Goal: Task Accomplishment & Management: Use online tool/utility

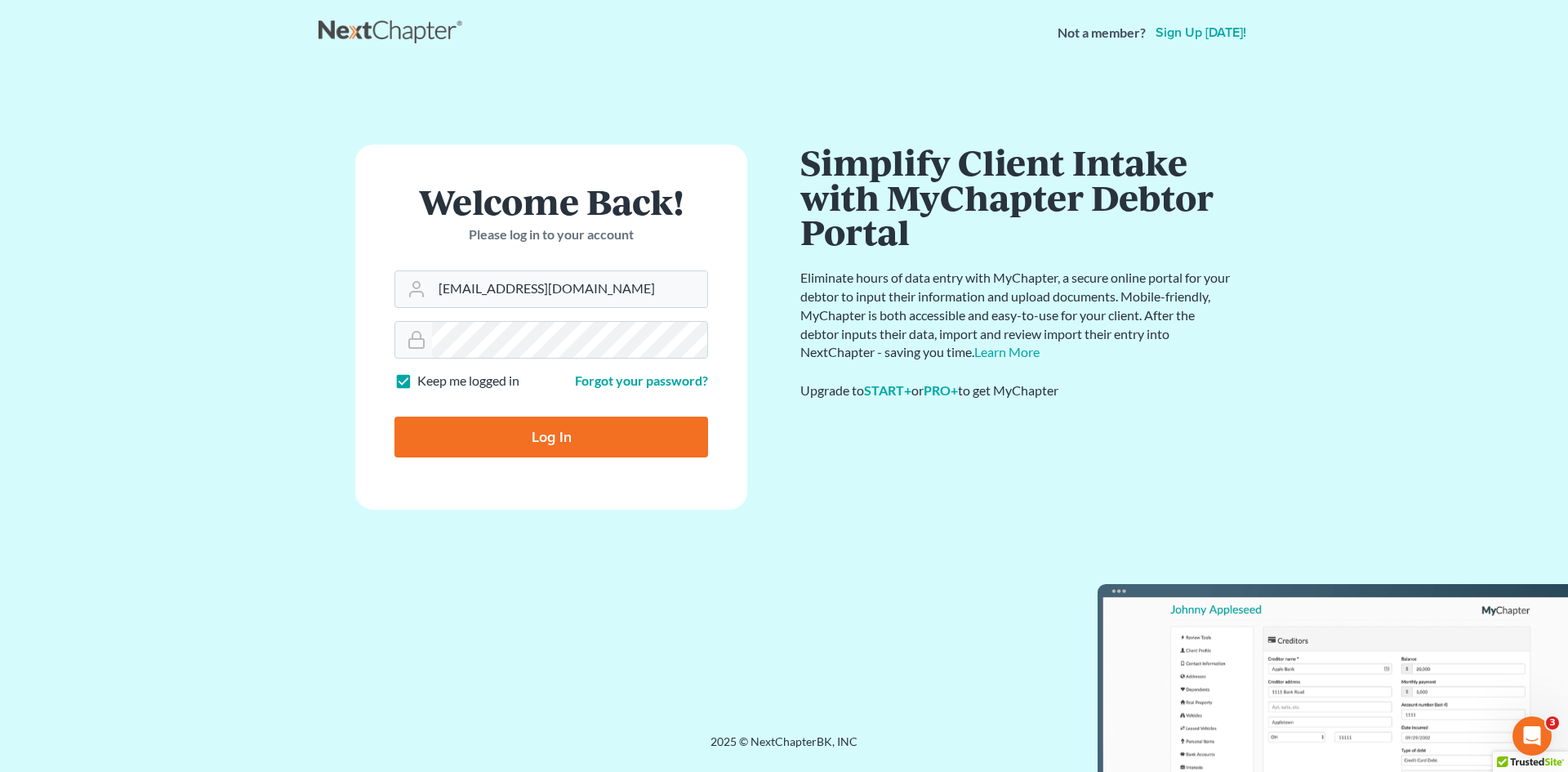
click at [510, 446] on input "Log In" at bounding box center [550, 437] width 313 height 40
type input "Thinking..."
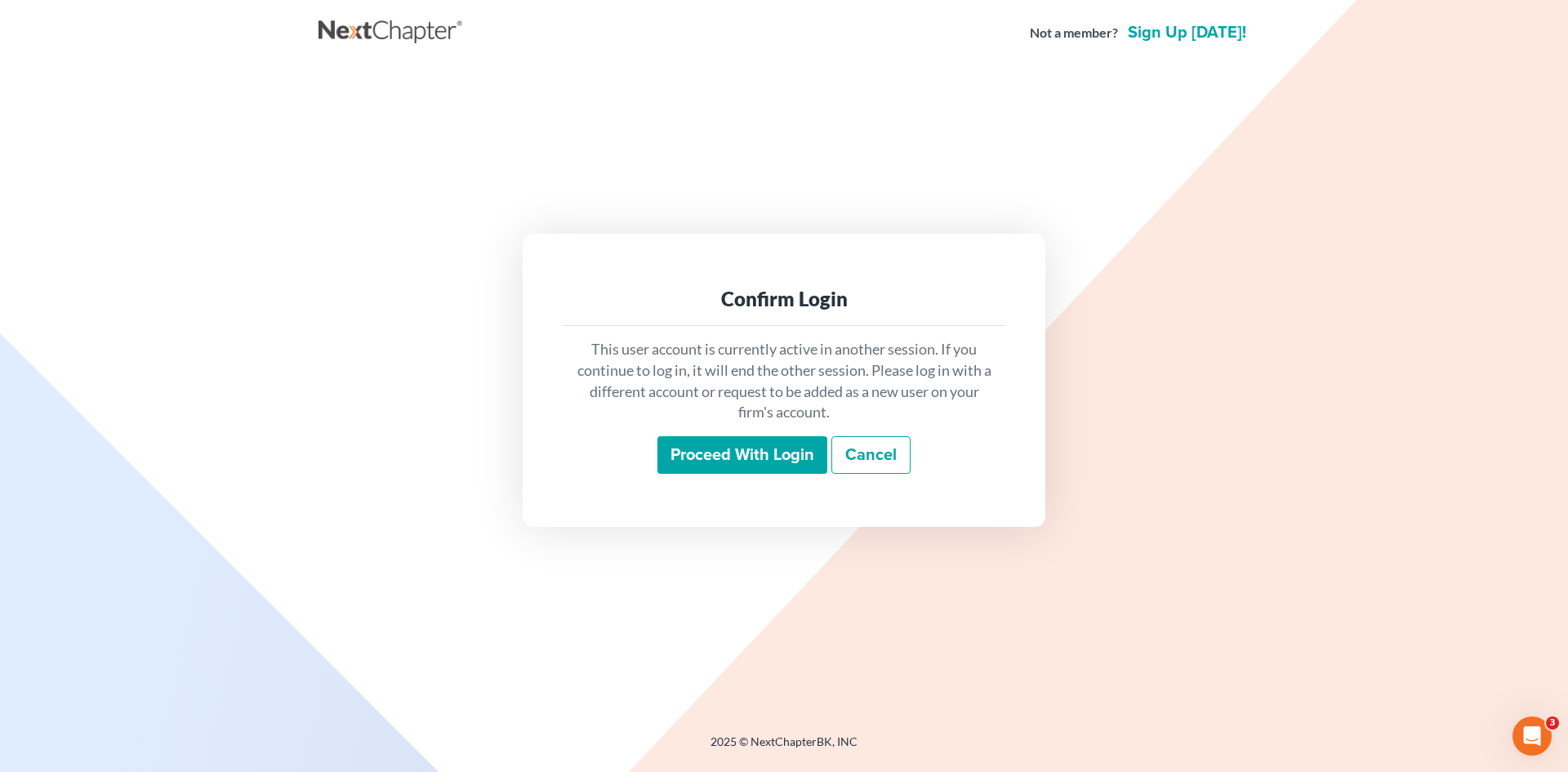
click at [698, 460] on input "Proceed with login" at bounding box center [742, 454] width 170 height 38
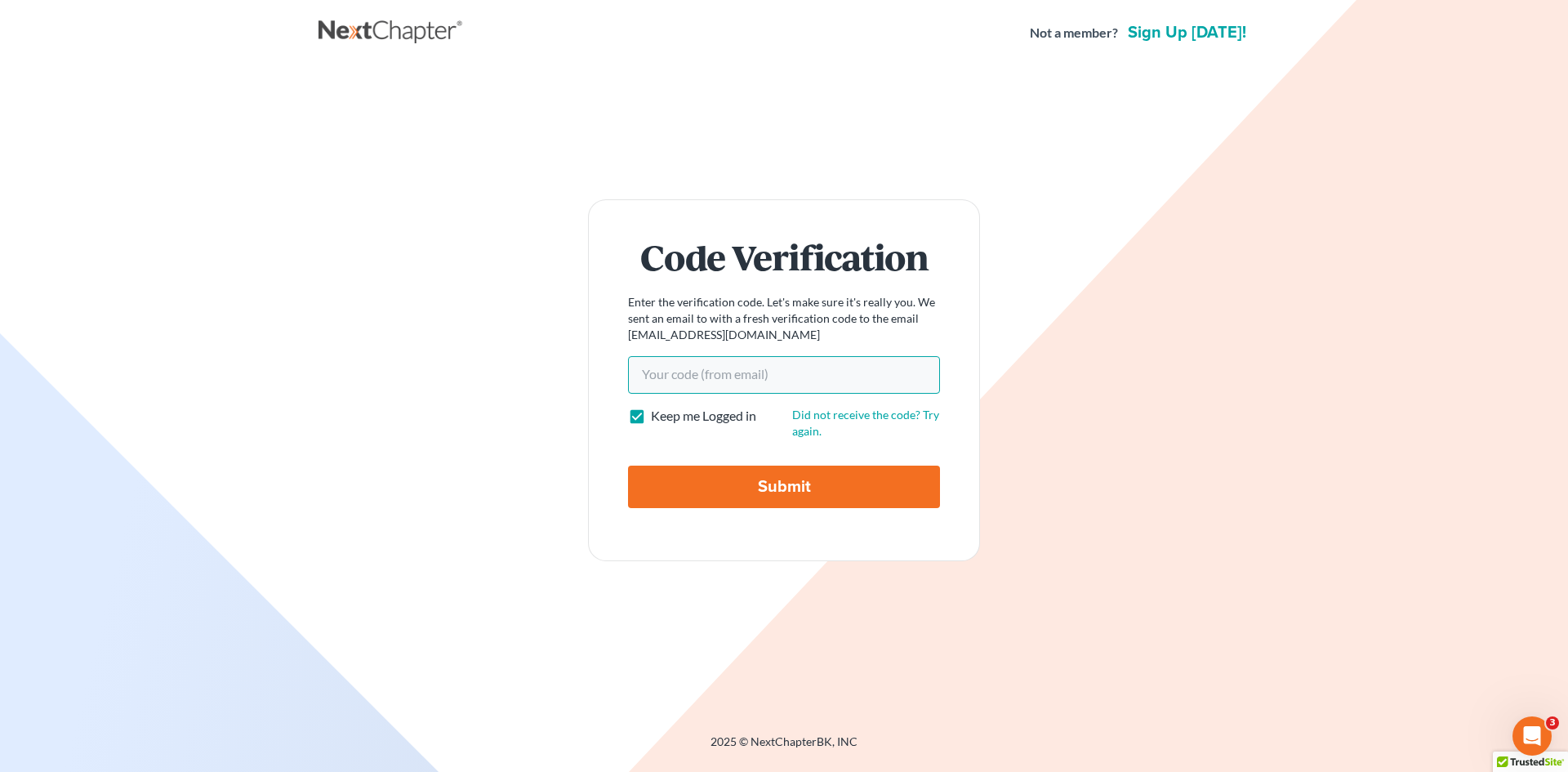
click at [720, 371] on input "Your code(from email)" at bounding box center [784, 374] width 312 height 38
paste input "2d2b19"
type input "2d2b19"
click at [743, 484] on input "Submit" at bounding box center [784, 487] width 312 height 42
type input "Thinking..."
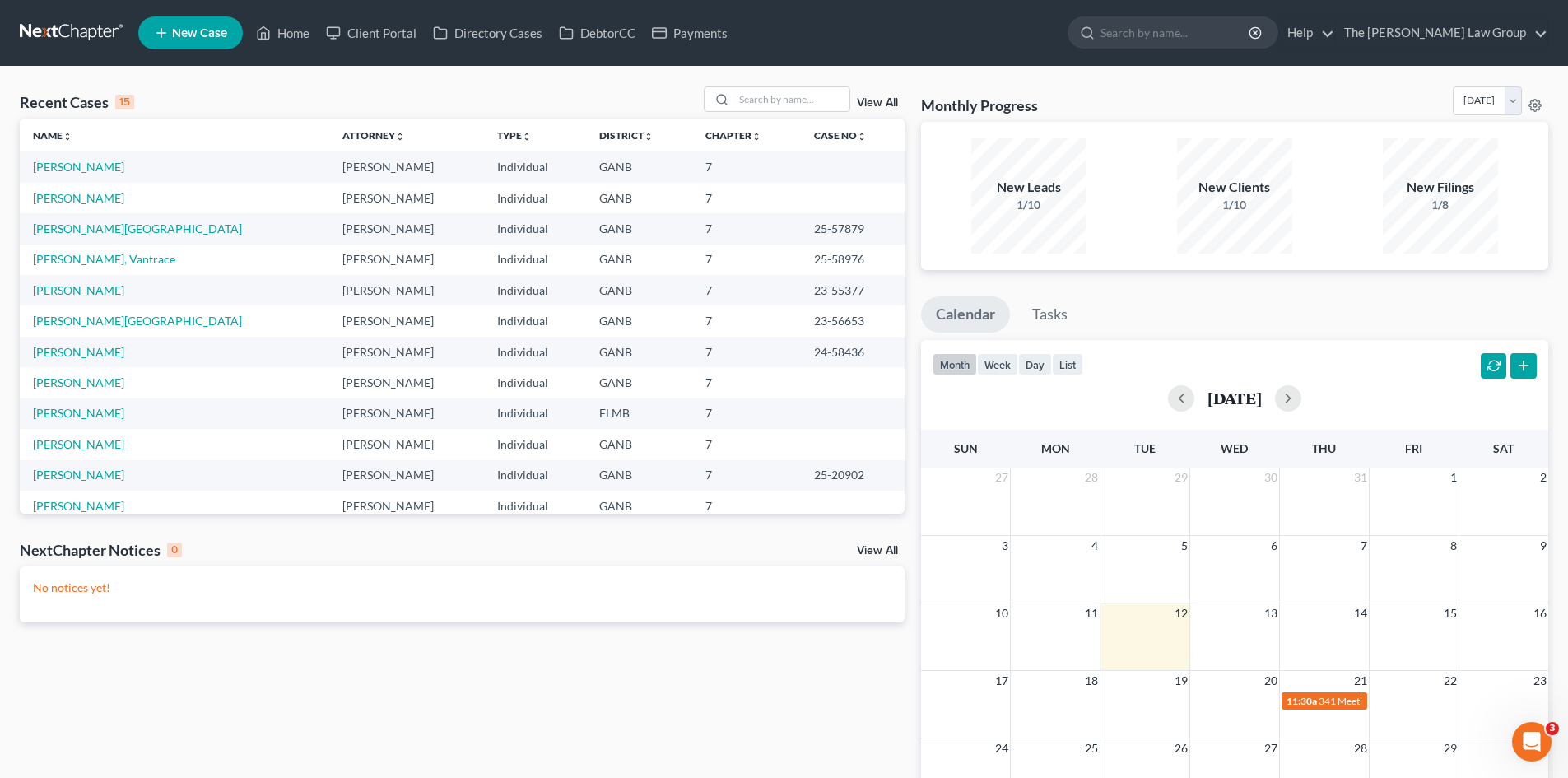
click at [442, 98] on div "Recent Cases 15 View All" at bounding box center [461, 102] width 885 height 32
click at [81, 402] on td "[PERSON_NAME]" at bounding box center [174, 413] width 310 height 30
click at [83, 415] on link "[PERSON_NAME]" at bounding box center [79, 413] width 91 height 14
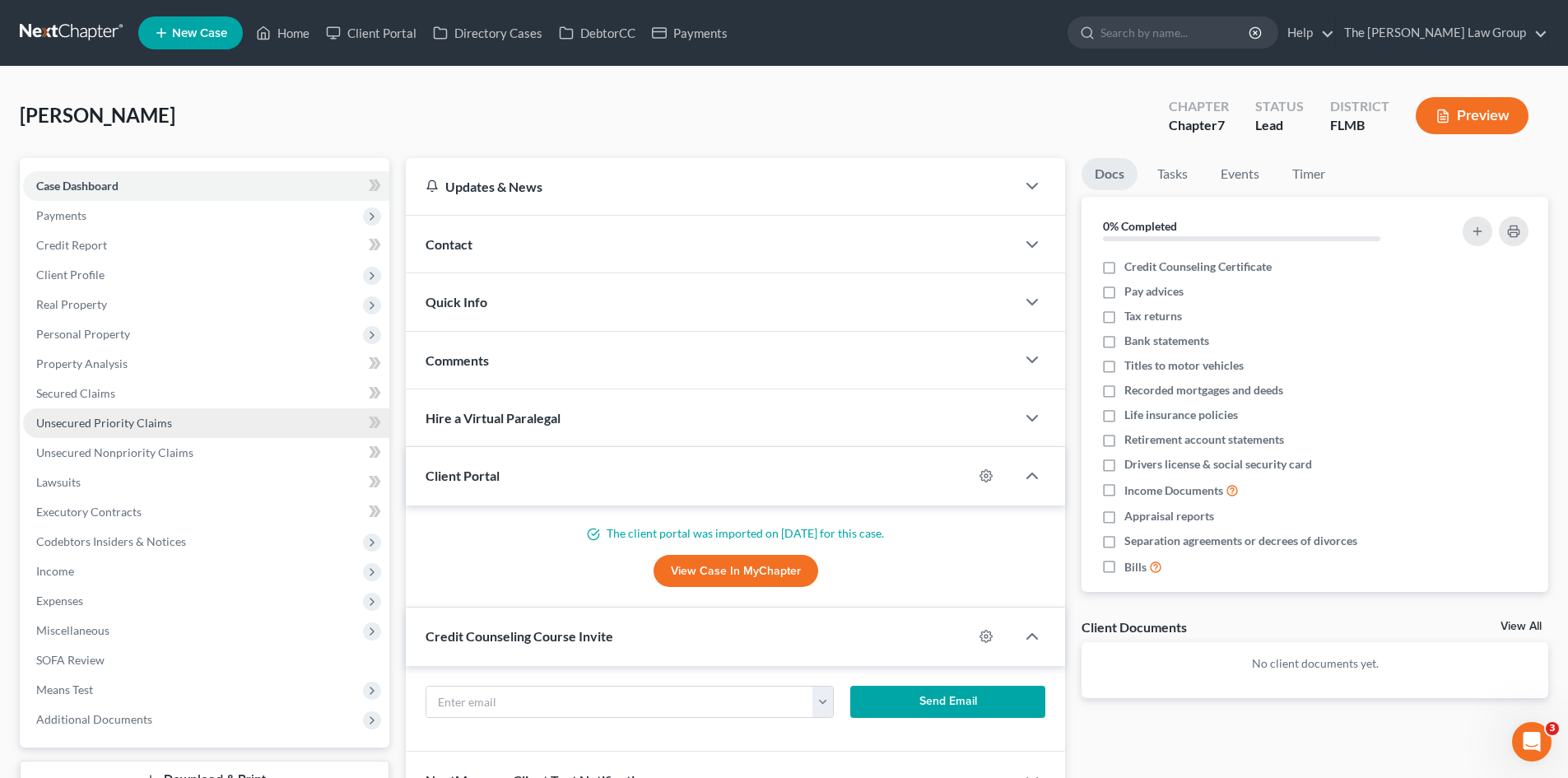
click at [78, 418] on span "Unsecured Priority Claims" at bounding box center [104, 423] width 136 height 14
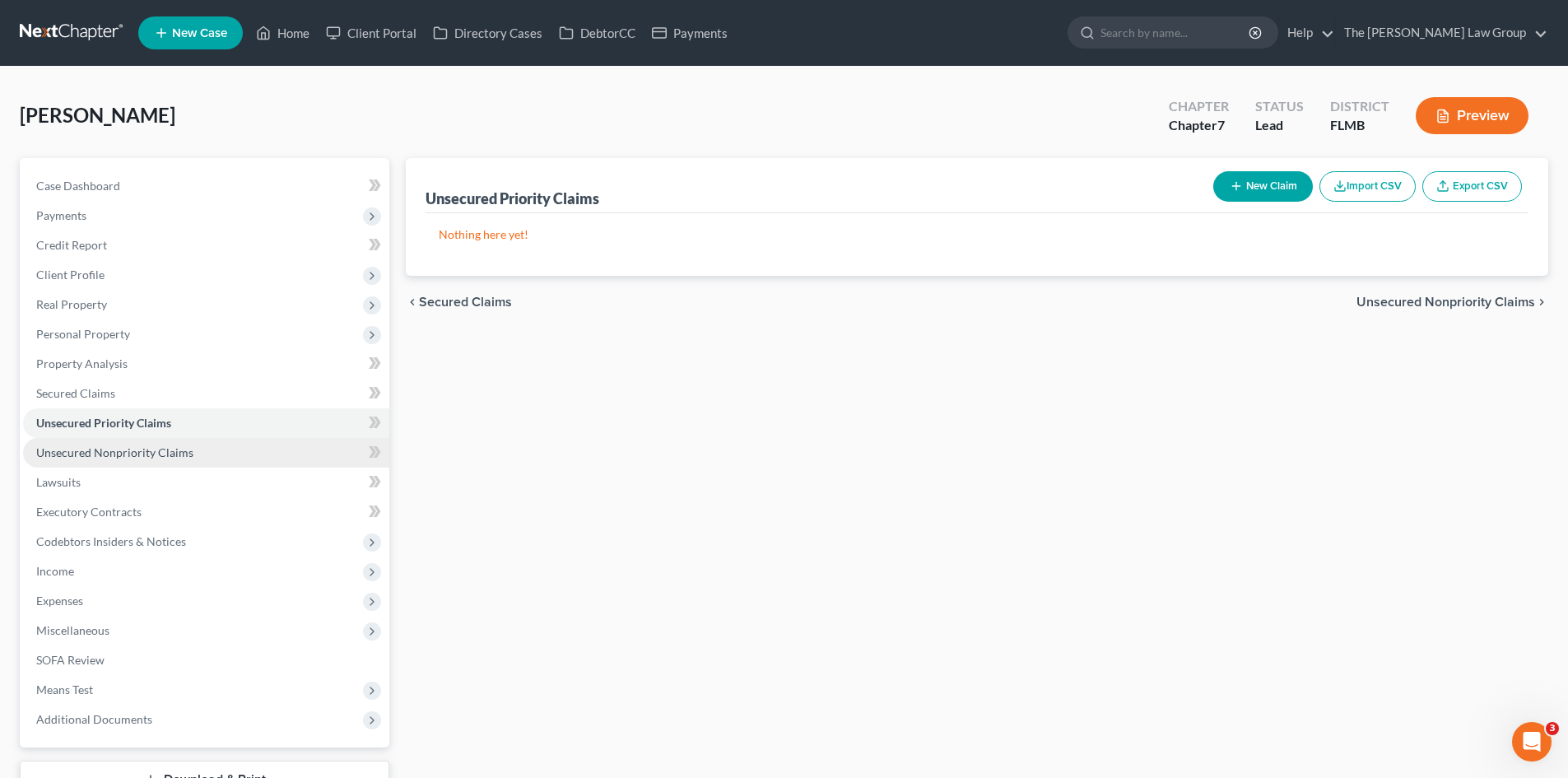
click at [93, 452] on span "Unsecured Nonpriority Claims" at bounding box center [115, 452] width 157 height 14
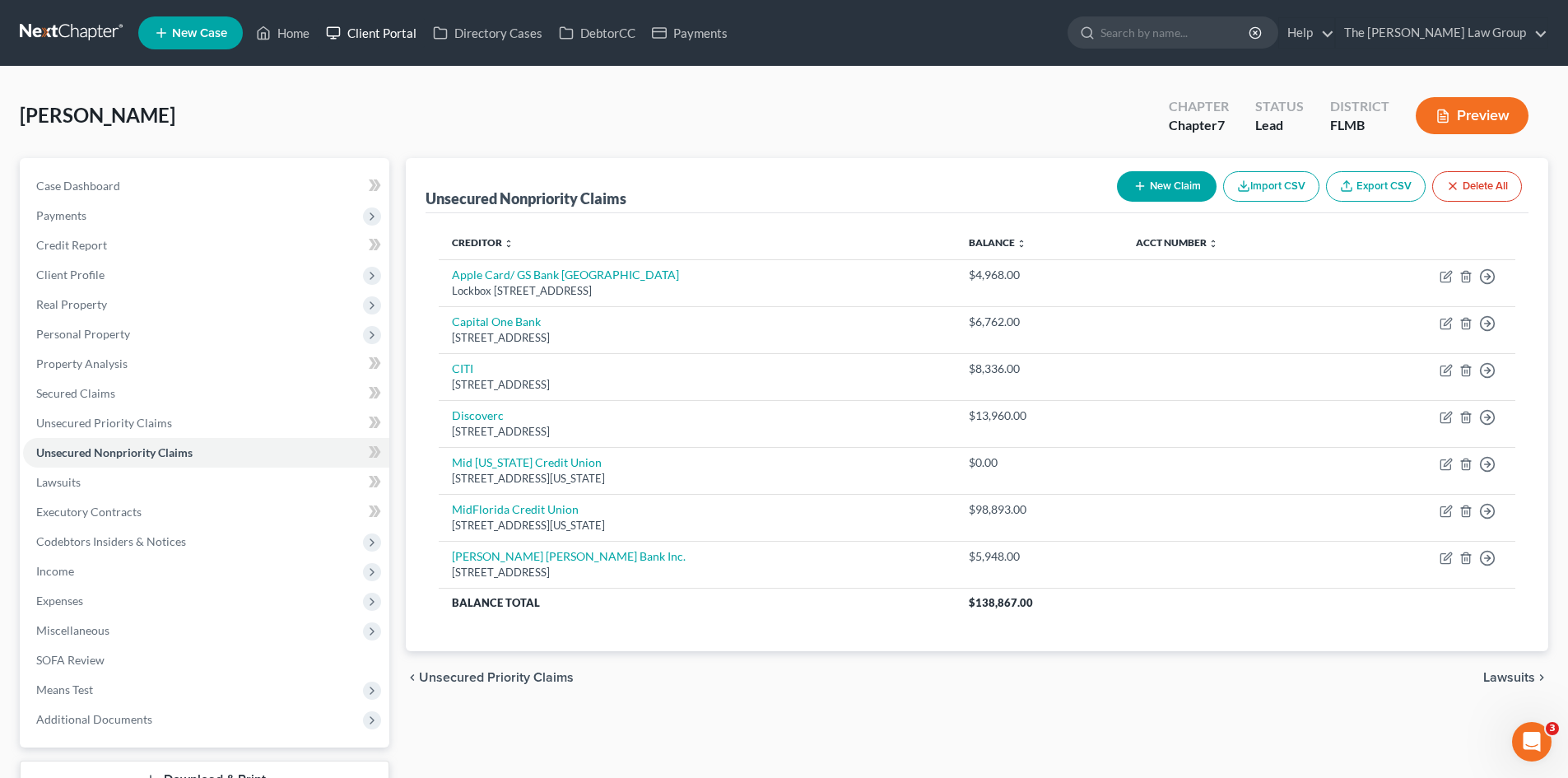
click at [358, 30] on link "Client Portal" at bounding box center [371, 33] width 107 height 30
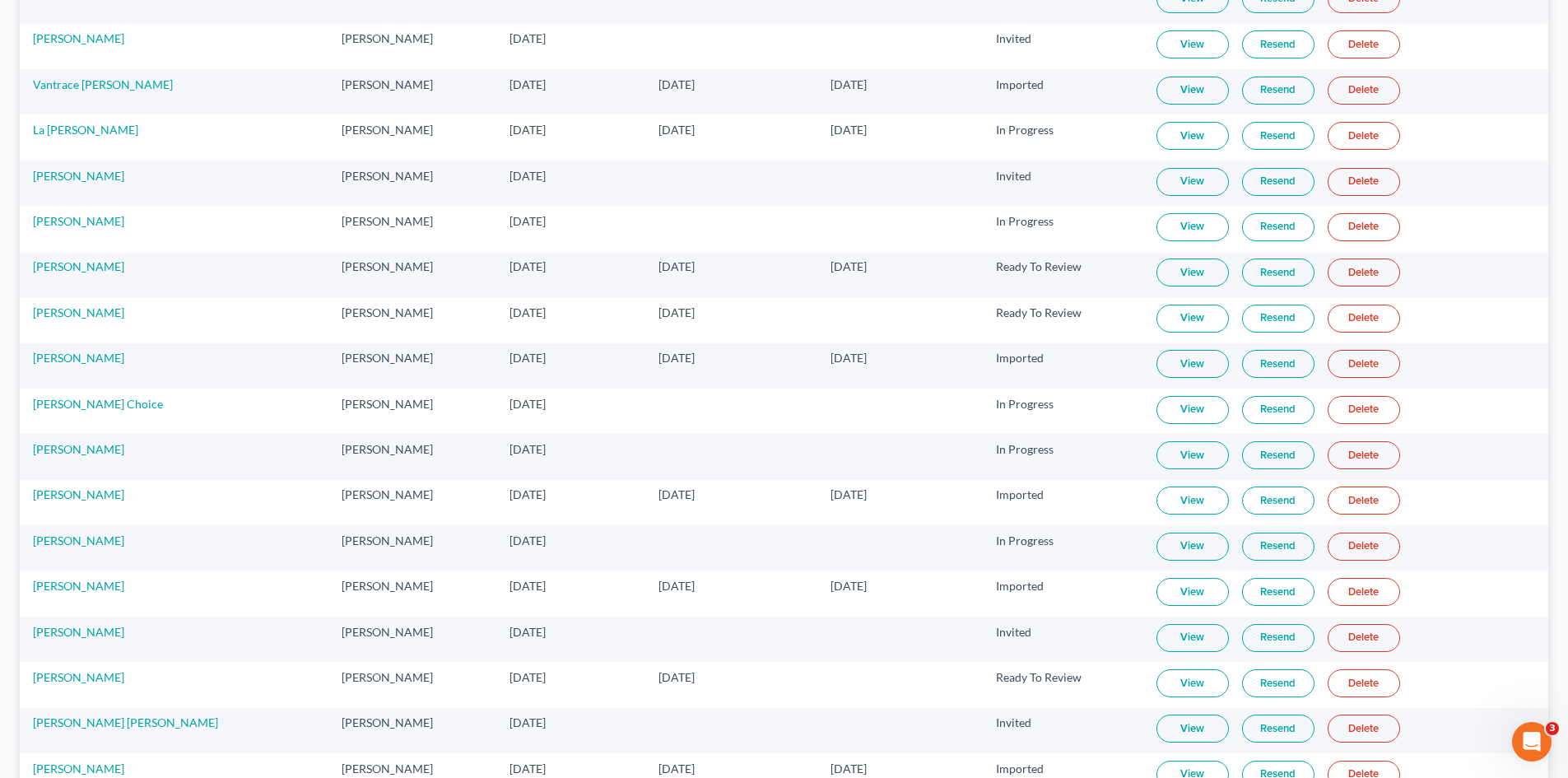
scroll to position [699, 0]
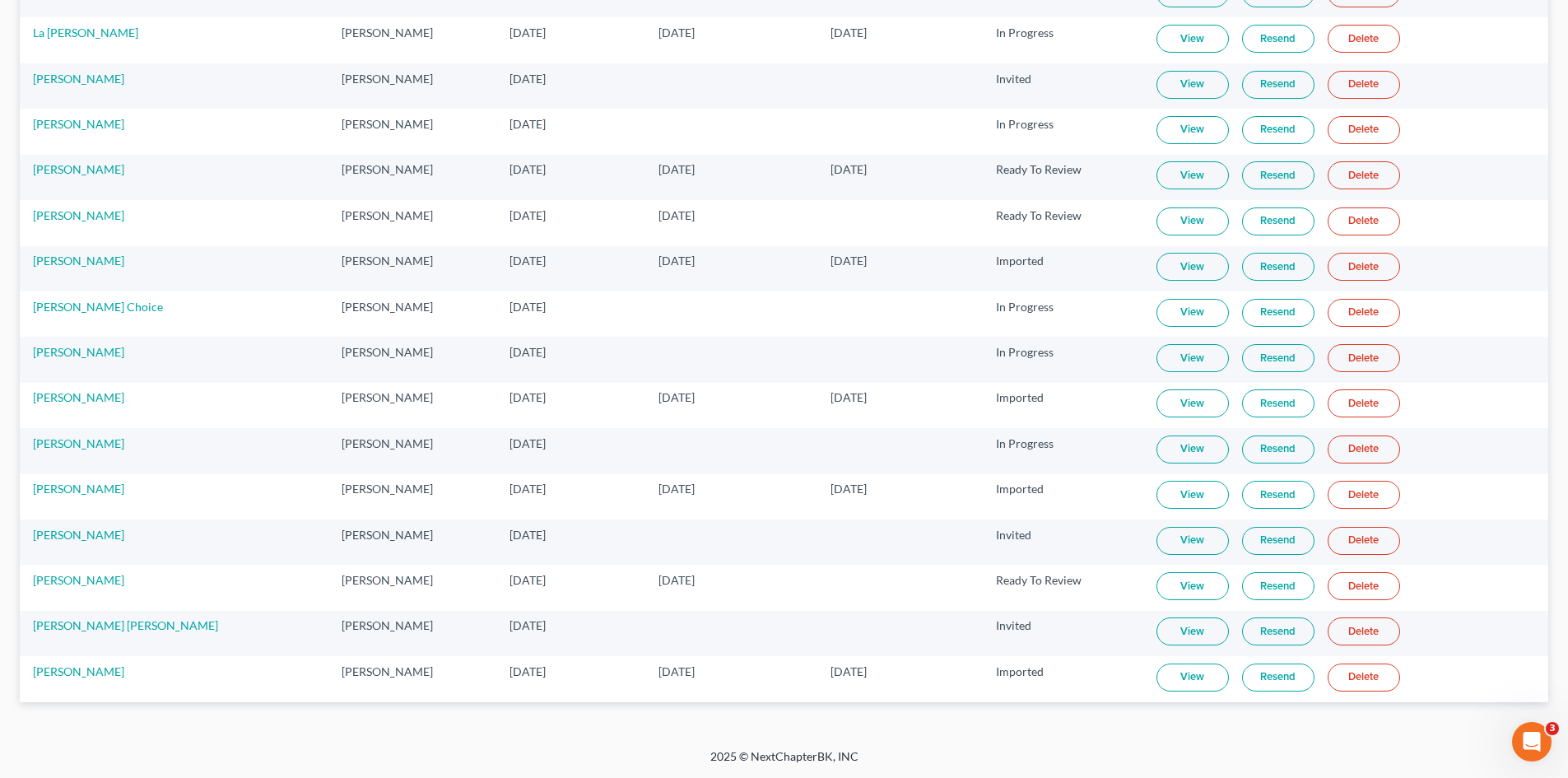
click at [1157, 407] on link "View" at bounding box center [1193, 403] width 73 height 28
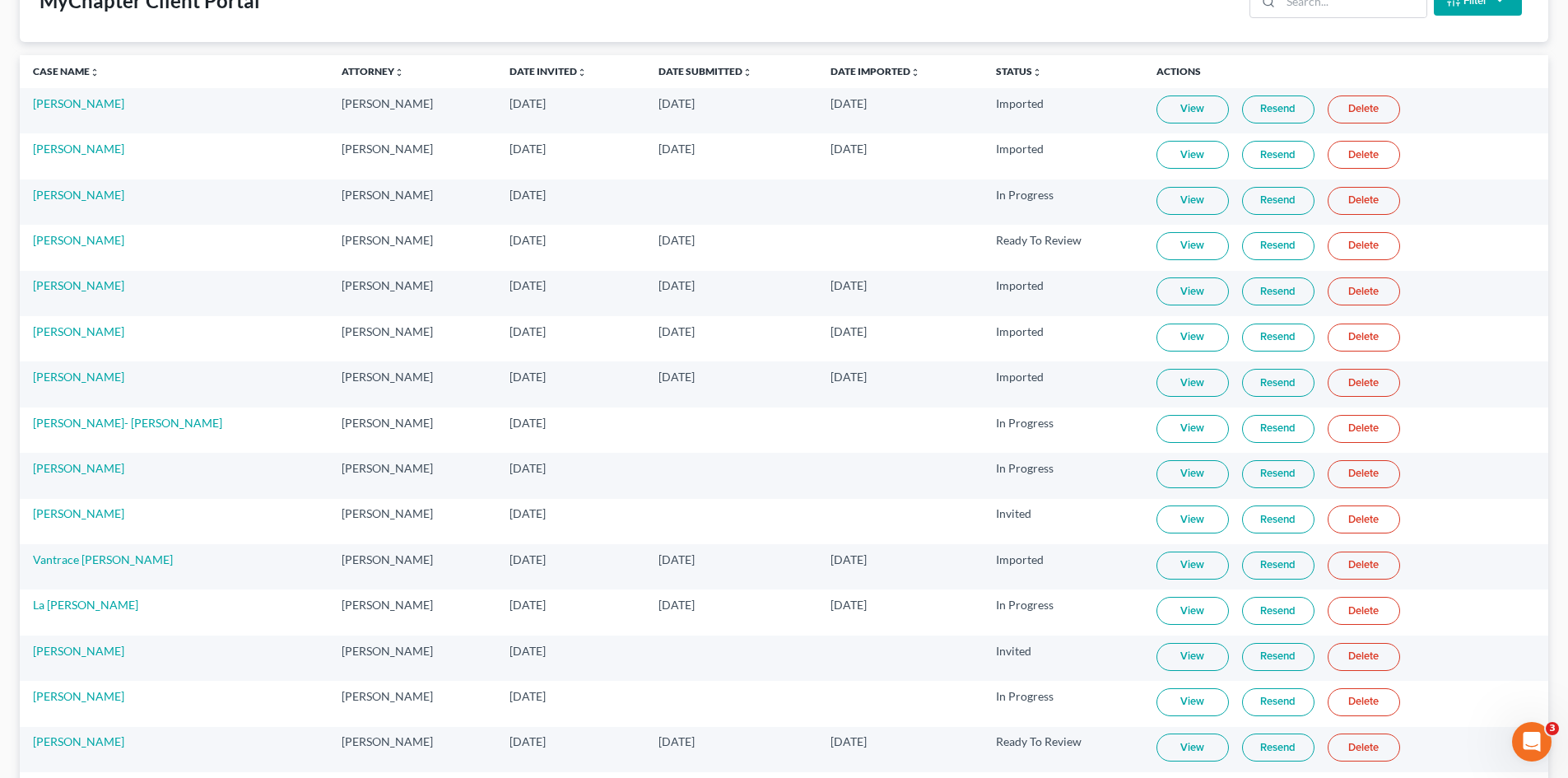
scroll to position [0, 0]
